Goal: Transaction & Acquisition: Register for event/course

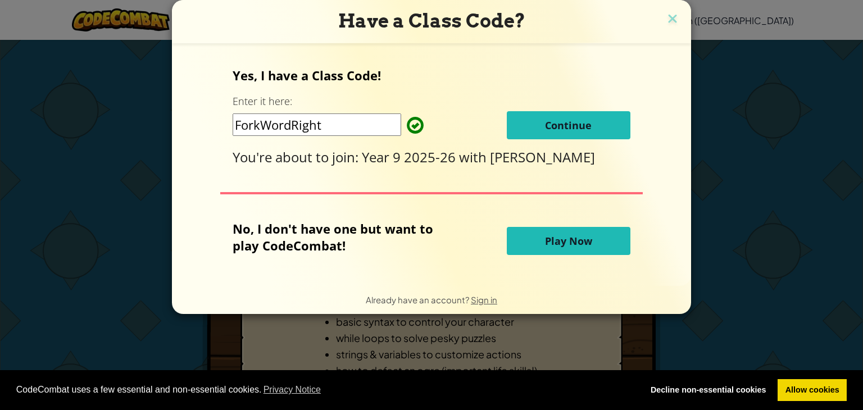
click at [557, 126] on span "Continue" at bounding box center [568, 125] width 47 height 13
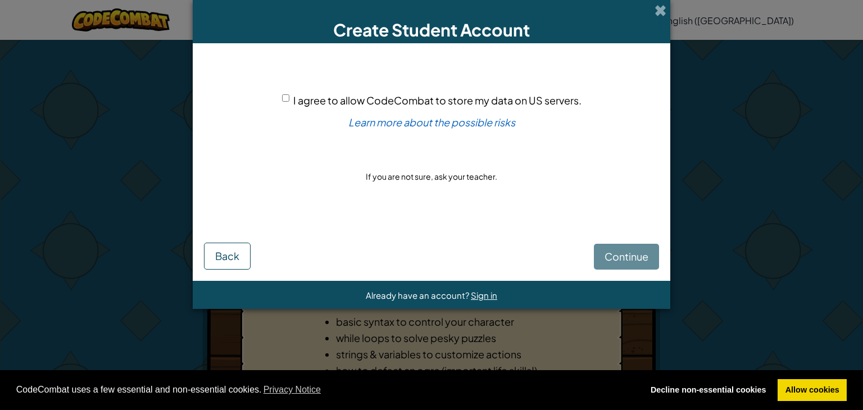
click at [285, 99] on input "I agree to allow CodeCombat to store my data on US servers." at bounding box center [285, 97] width 7 height 7
checkbox input "true"
click at [625, 253] on span "Continue" at bounding box center [626, 256] width 44 height 13
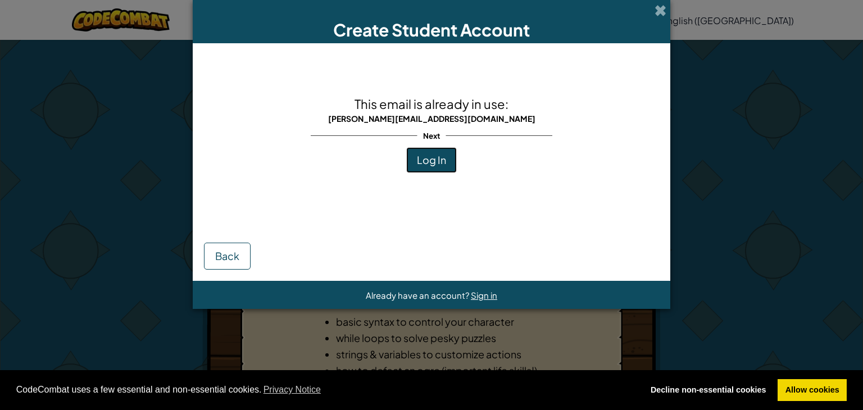
drag, startPoint x: 431, startPoint y: 162, endPoint x: 437, endPoint y: 165, distance: 6.3
click at [437, 165] on span "Log In" at bounding box center [431, 159] width 29 height 13
